Goal: Task Accomplishment & Management: Manage account settings

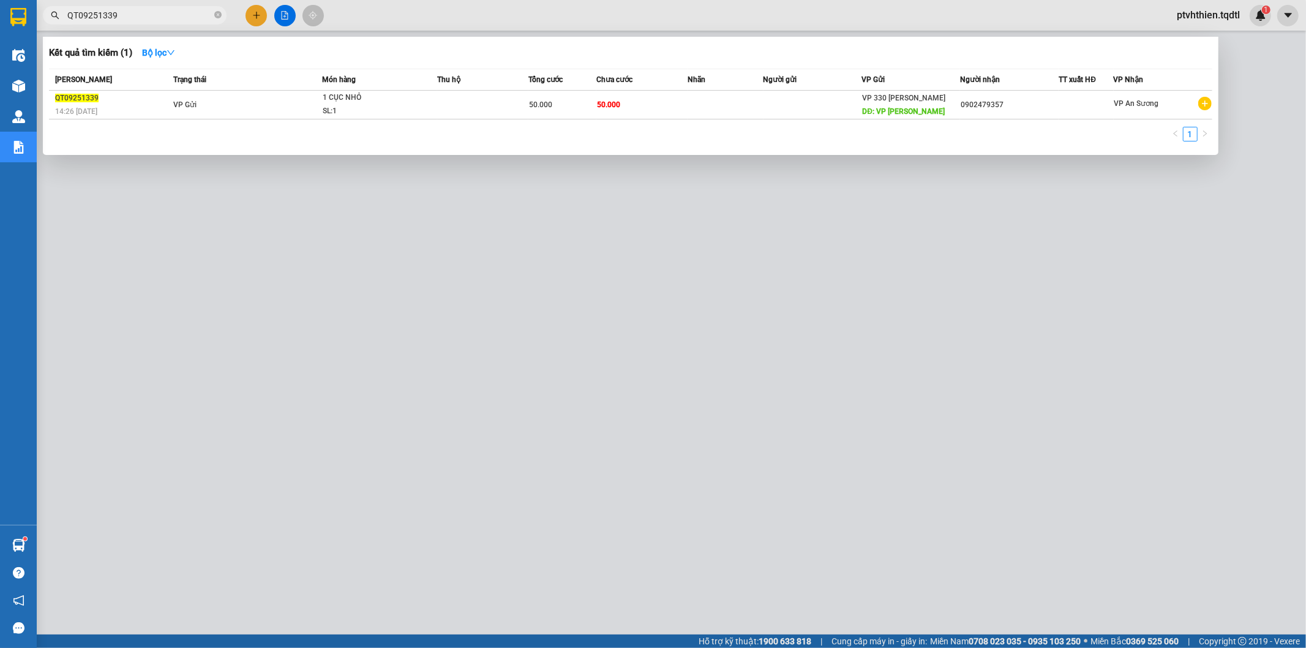
click at [144, 15] on input "QT09251339" at bounding box center [139, 15] width 145 height 13
paste input "qt09251281"
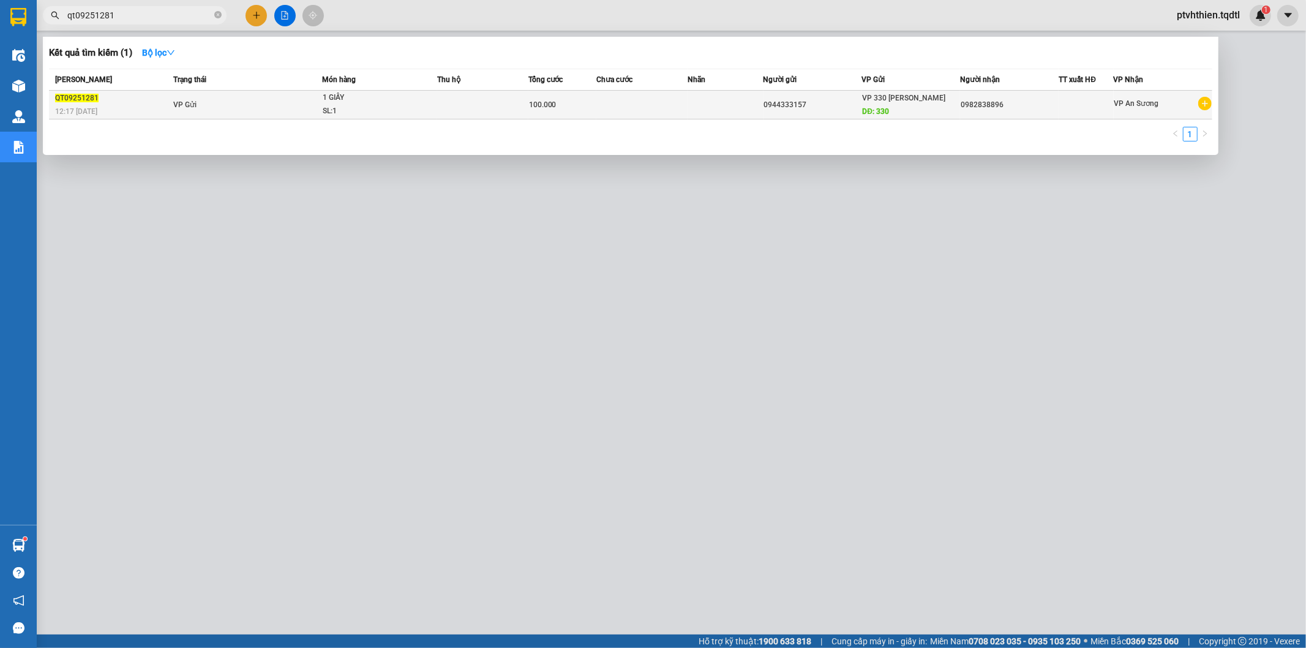
type input "qt09251281"
click at [124, 98] on div "QT09251281" at bounding box center [112, 98] width 115 height 13
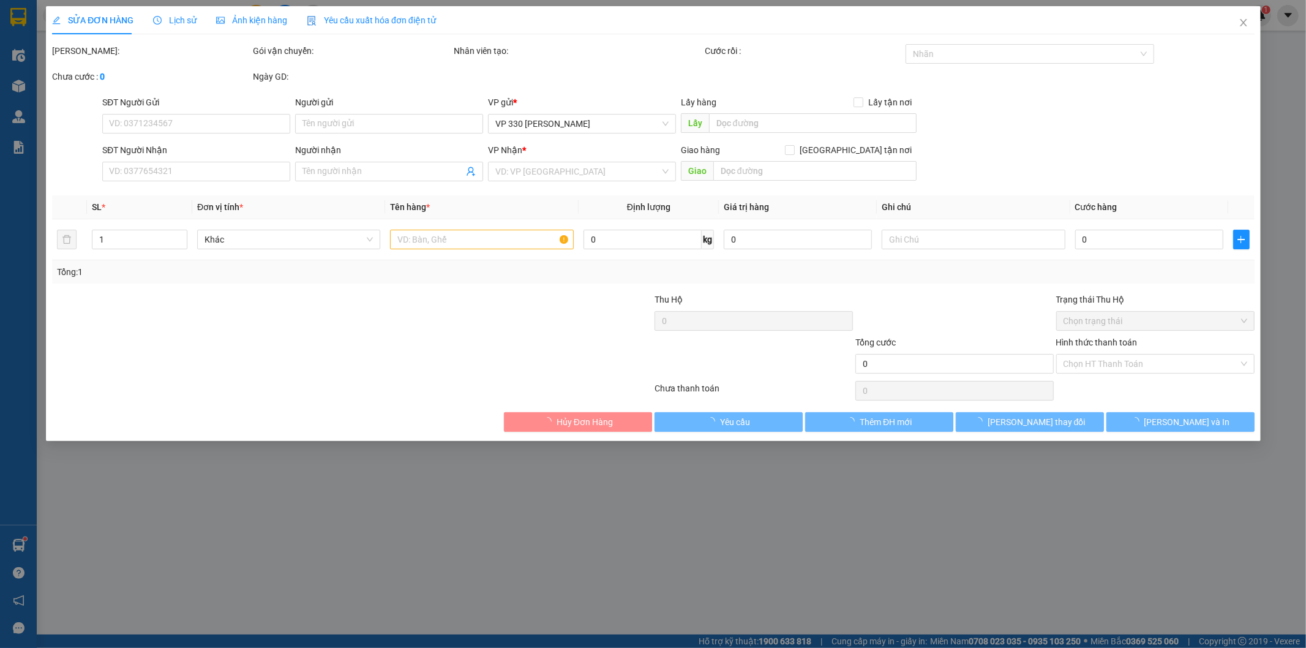
type input "0944333157"
type input "330"
type input "0982838896"
type input "100.000"
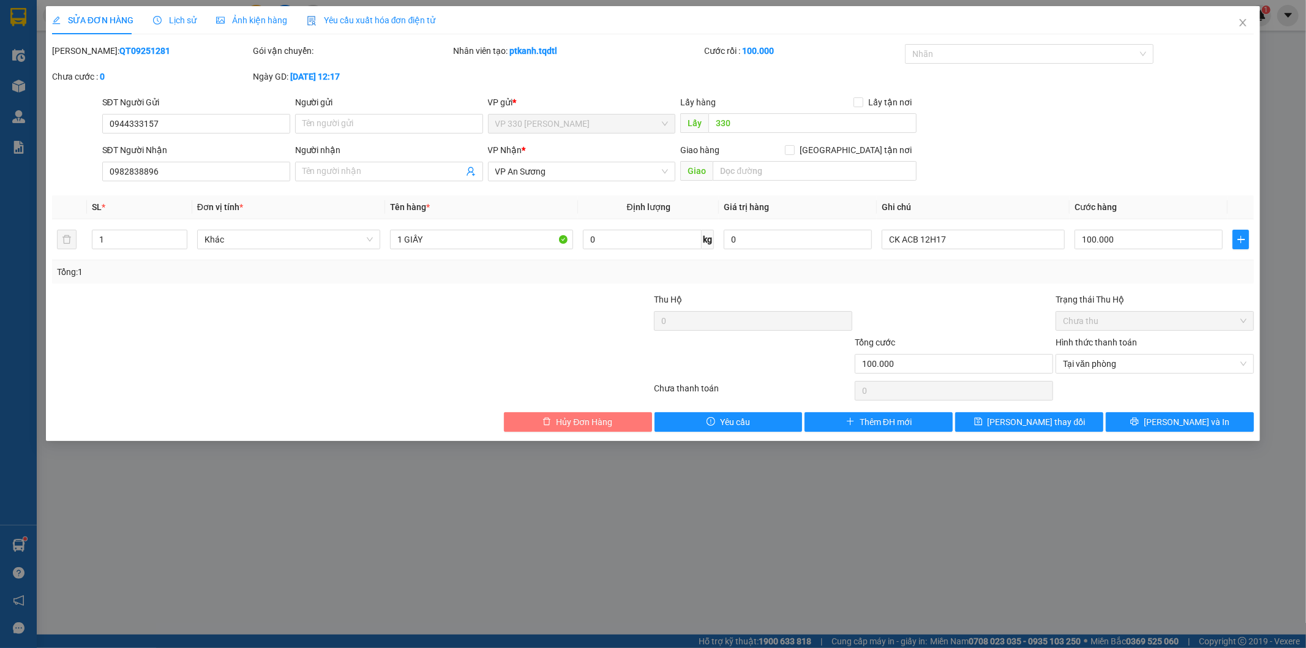
click at [594, 421] on span "Hủy Đơn Hàng" at bounding box center [584, 421] width 56 height 13
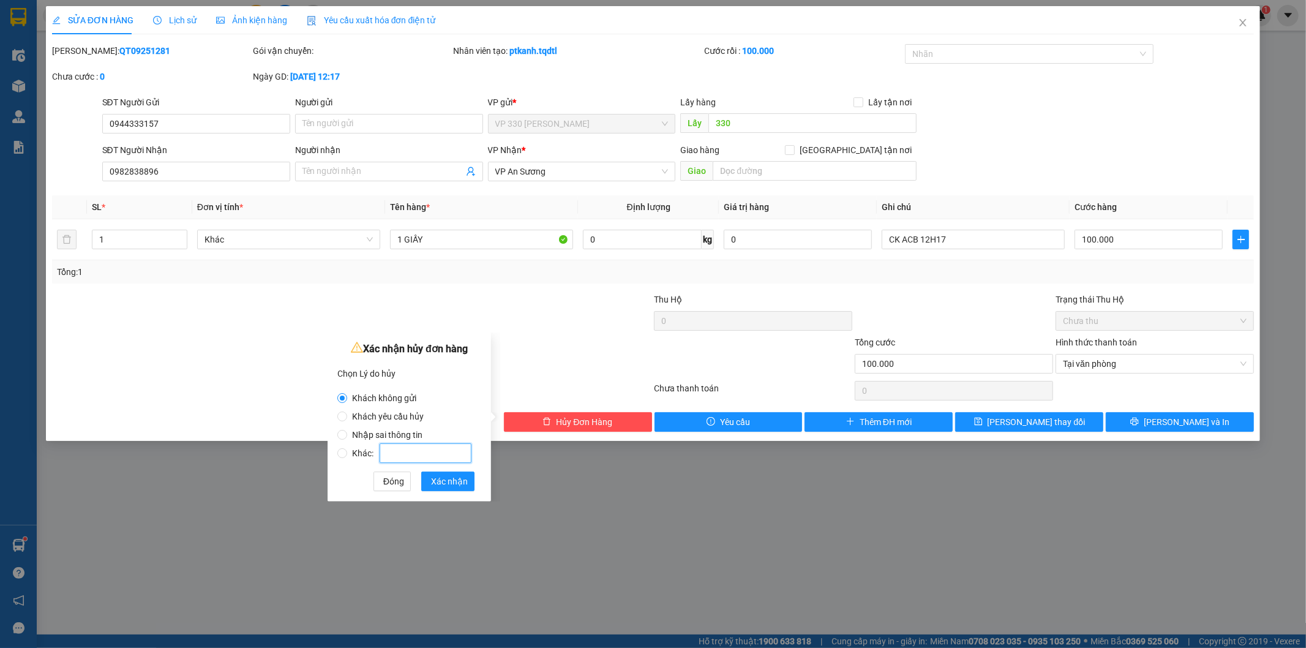
click at [420, 459] on input "Khác:" at bounding box center [426, 453] width 92 height 20
radio input "false"
radio input "true"
type input "sai giá cước"
click at [443, 473] on button "Xác nhận" at bounding box center [447, 482] width 53 height 20
